Goal: Transaction & Acquisition: Purchase product/service

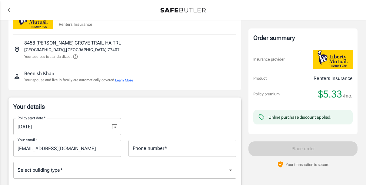
scroll to position [140, 0]
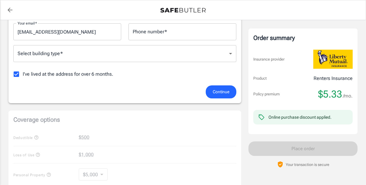
click at [51, 57] on body "Policy premium $ 5.33 /mo Liberty Mutual Renters Insurance [STREET_ADDRESS][PER…" at bounding box center [183, 157] width 366 height 594
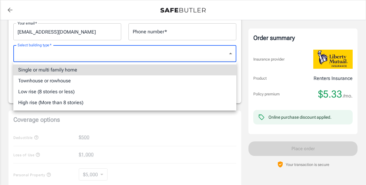
click at [35, 70] on li "Single or multi family home" at bounding box center [124, 69] width 223 height 11
type input "singlefamily"
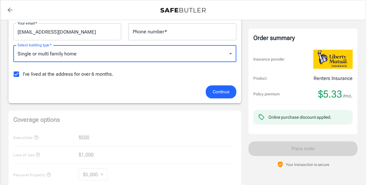
click at [212, 89] on span "Continue" at bounding box center [220, 92] width 17 height 8
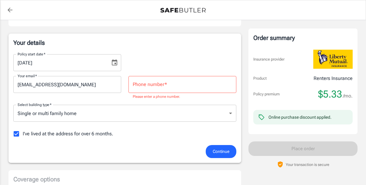
scroll to position [79, 0]
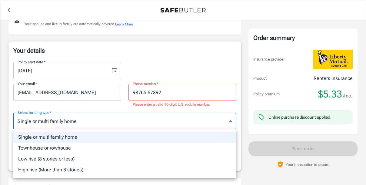
click at [136, 122] on div at bounding box center [183, 92] width 366 height 185
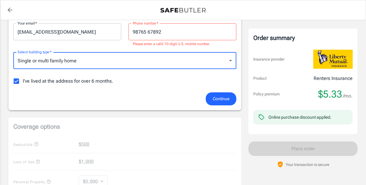
click at [219, 94] on button "Continue" at bounding box center [220, 98] width 31 height 13
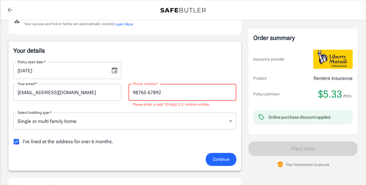
click at [176, 89] on input "98765 67892" at bounding box center [182, 92] width 108 height 17
drag, startPoint x: 176, startPoint y: 89, endPoint x: 107, endPoint y: 88, distance: 69.3
click at [107, 88] on div "Your email   * [EMAIL_ADDRESS][DOMAIN_NAME] Your email   * Phone number   * 987…" at bounding box center [125, 93] width 230 height 29
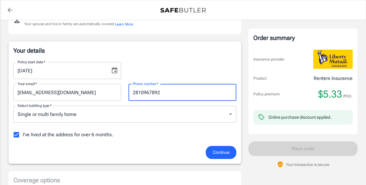
type input "2810967892"
click at [221, 148] on button "Continue" at bounding box center [220, 152] width 31 height 13
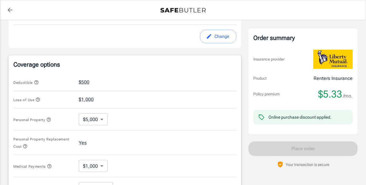
scroll to position [199, 0]
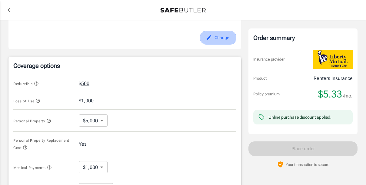
click at [224, 38] on button "Change" at bounding box center [218, 38] width 36 height 14
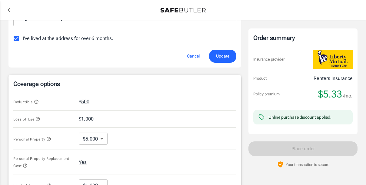
scroll to position [174, 0]
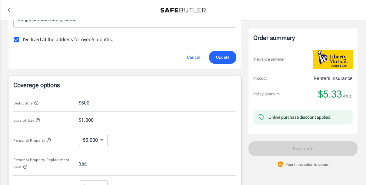
click at [87, 101] on button "$500" at bounding box center [84, 102] width 11 height 7
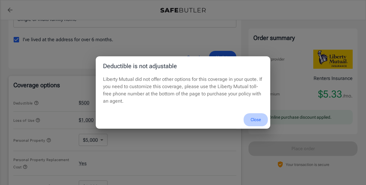
click at [253, 115] on button "Close" at bounding box center [255, 119] width 24 height 13
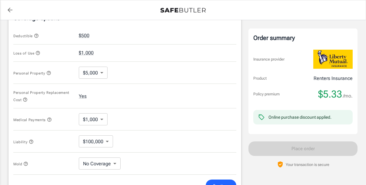
scroll to position [258, 0]
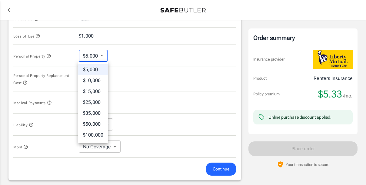
click at [97, 55] on body "Policy premium $ 5.33 /mo Liberty Mutual Renters Insurance [STREET_ADDRESS][PER…" at bounding box center [183, 39] width 366 height 594
click at [97, 55] on div at bounding box center [183, 92] width 366 height 185
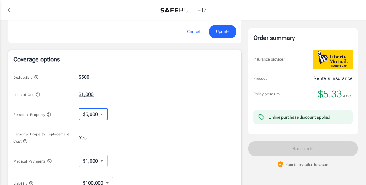
scroll to position [185, 0]
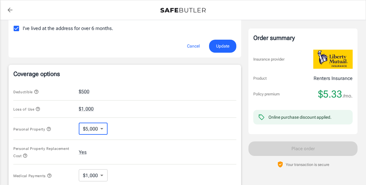
click at [36, 91] on icon "button" at bounding box center [36, 91] width 5 height 5
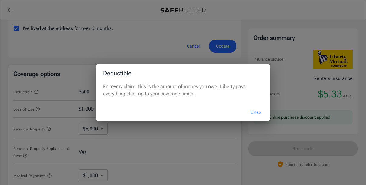
click at [257, 112] on button "Close" at bounding box center [255, 112] width 24 height 13
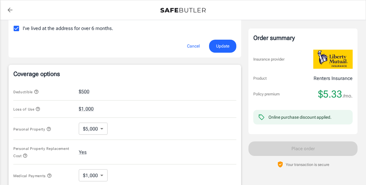
click at [38, 107] on icon "button" at bounding box center [37, 109] width 5 height 5
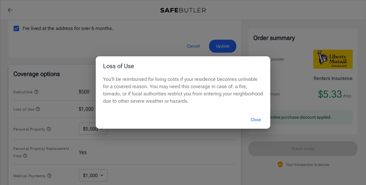
click at [254, 120] on button "Close" at bounding box center [255, 119] width 24 height 13
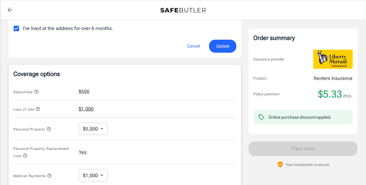
click at [91, 109] on button "$1,000" at bounding box center [86, 108] width 15 height 7
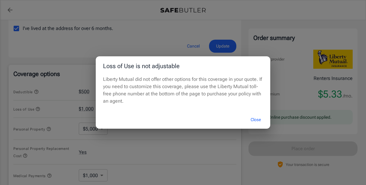
click at [256, 116] on button "Close" at bounding box center [255, 119] width 24 height 13
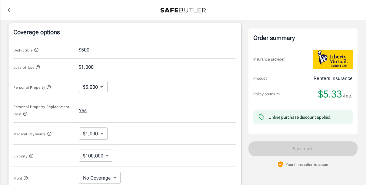
scroll to position [228, 0]
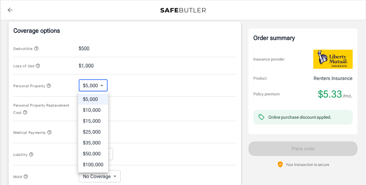
click at [97, 85] on body "Policy premium $ 5.33 /mo Liberty Mutual Renters Insurance [STREET_ADDRESS][PER…" at bounding box center [183, 69] width 366 height 594
click at [134, 93] on div at bounding box center [183, 92] width 366 height 185
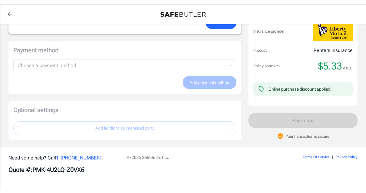
scroll to position [400, 0]
